Goal: Navigation & Orientation: Find specific page/section

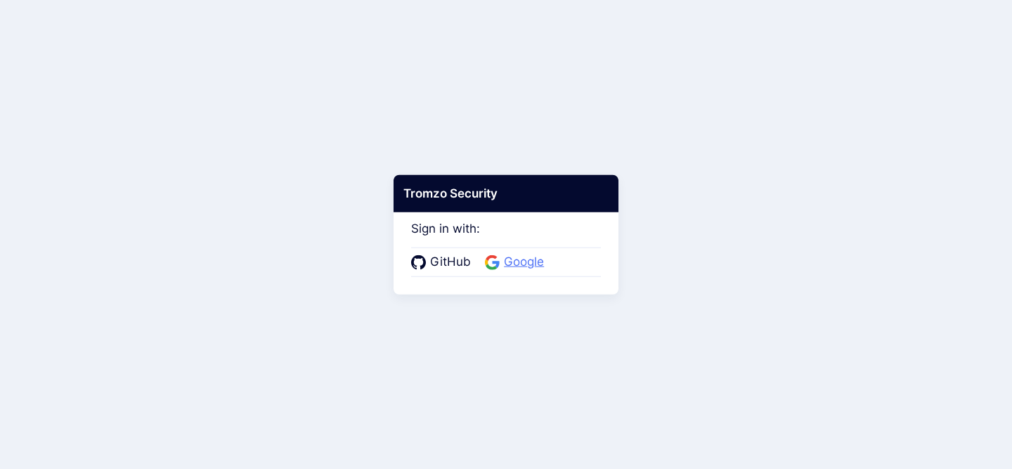
click at [519, 254] on span "Google" at bounding box center [524, 262] width 48 height 18
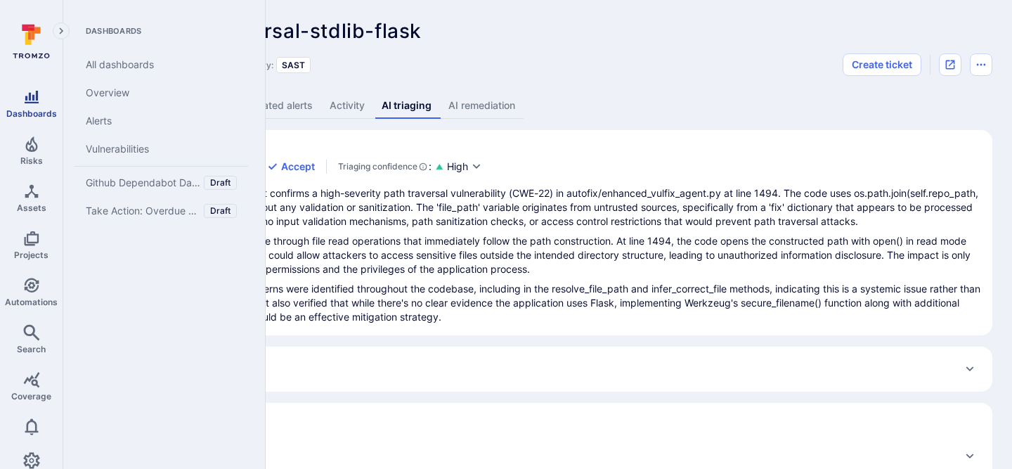
click at [32, 106] on link "Dashboards" at bounding box center [31, 103] width 63 height 41
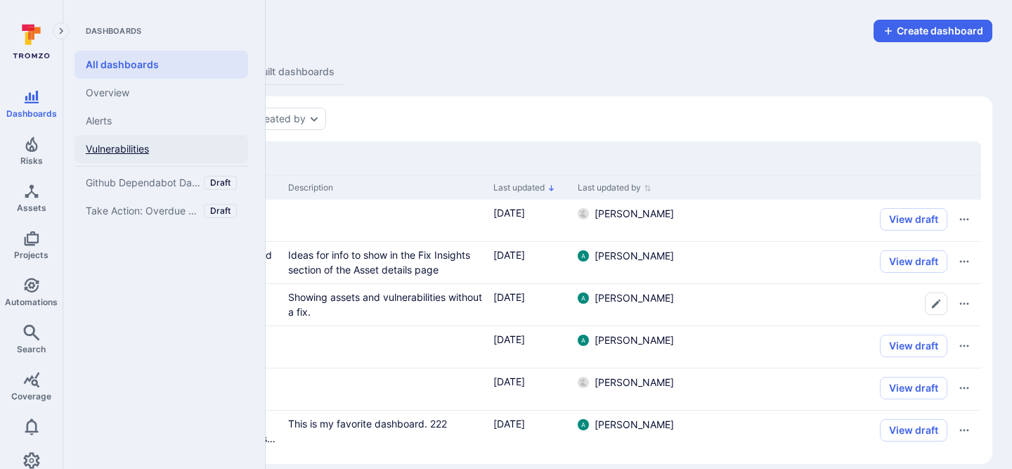
click at [131, 146] on link "Vulnerabilities" at bounding box center [161, 149] width 174 height 28
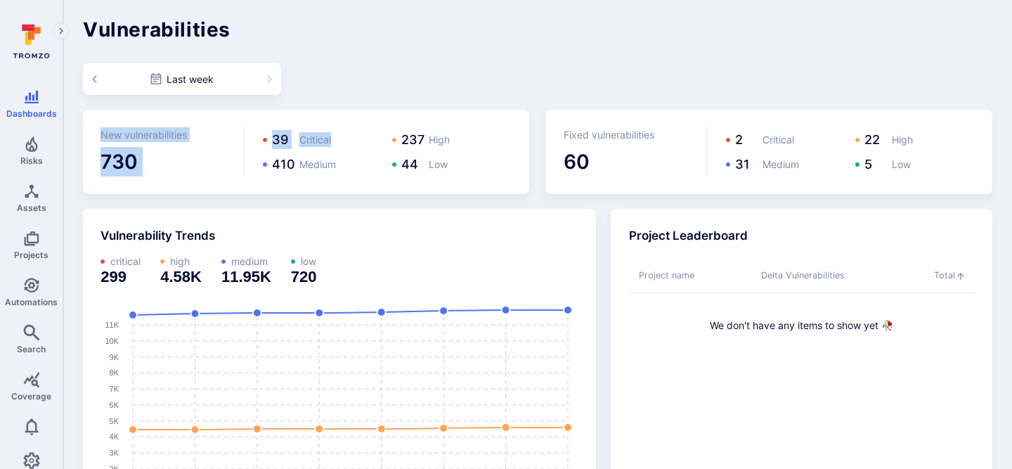
drag, startPoint x: 376, startPoint y: 52, endPoint x: 401, endPoint y: 140, distance: 91.4
click at [374, 78] on div "Last week" at bounding box center [537, 79] width 909 height 32
